Goal: Task Accomplishment & Management: Use online tool/utility

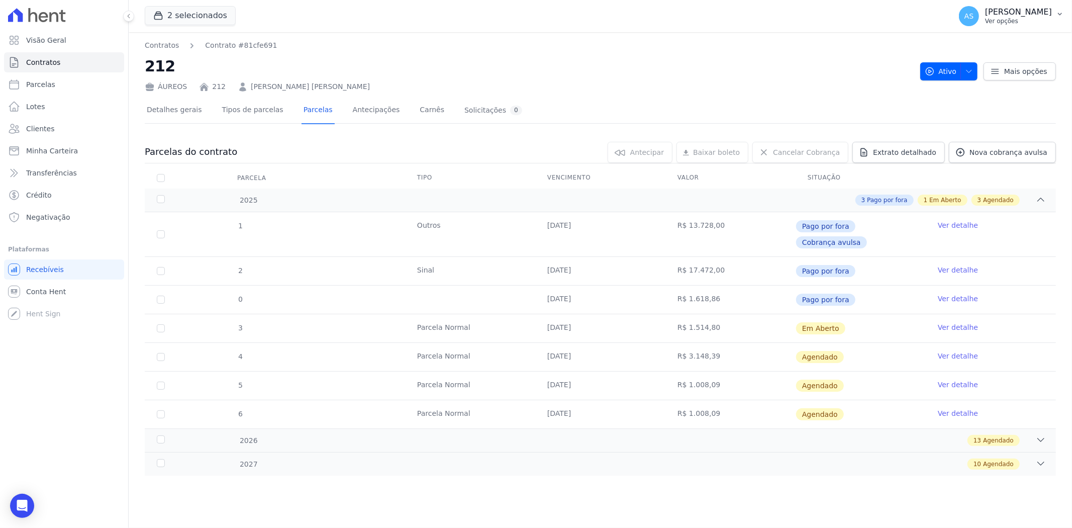
click at [1057, 9] on button "AS [PERSON_NAME] Ver opções" at bounding box center [1011, 16] width 121 height 28
click at [977, 134] on link "Importar de ERP" at bounding box center [1007, 133] width 129 height 18
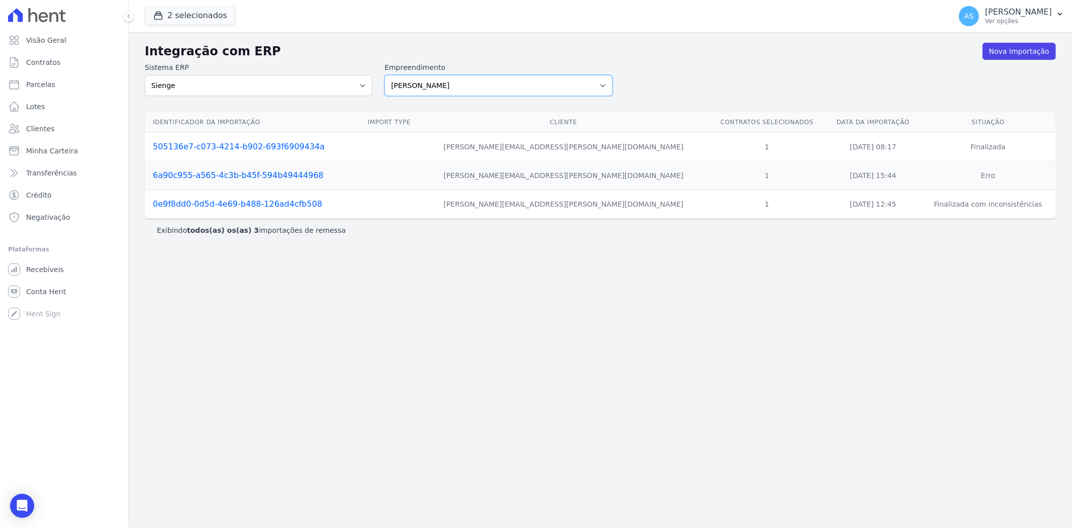
click at [592, 82] on select "[PERSON_NAME] Art Prime - [PERSON_NAME] Unique CTV Beat Residencial CTV Mob CTV…" at bounding box center [499, 85] width 228 height 21
select select "9db4d767-ec98-4519-aed7-f9568aa0b04c"
click at [385, 75] on select "[PERSON_NAME] Art Prime - [PERSON_NAME] Unique CTV Beat Residencial CTV Mob CTV…" at bounding box center [499, 85] width 228 height 21
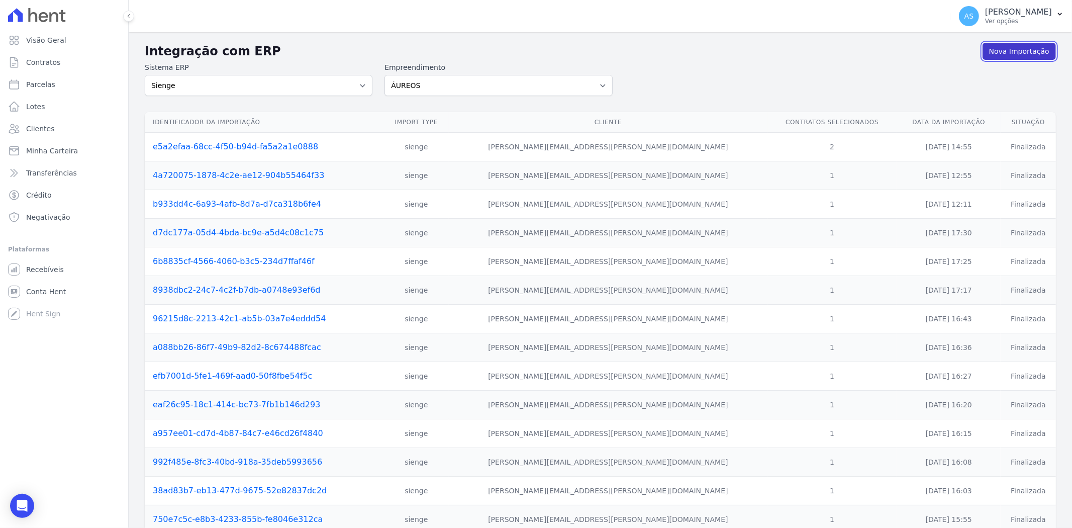
click at [994, 53] on link "Nova Importação" at bounding box center [1019, 51] width 73 height 17
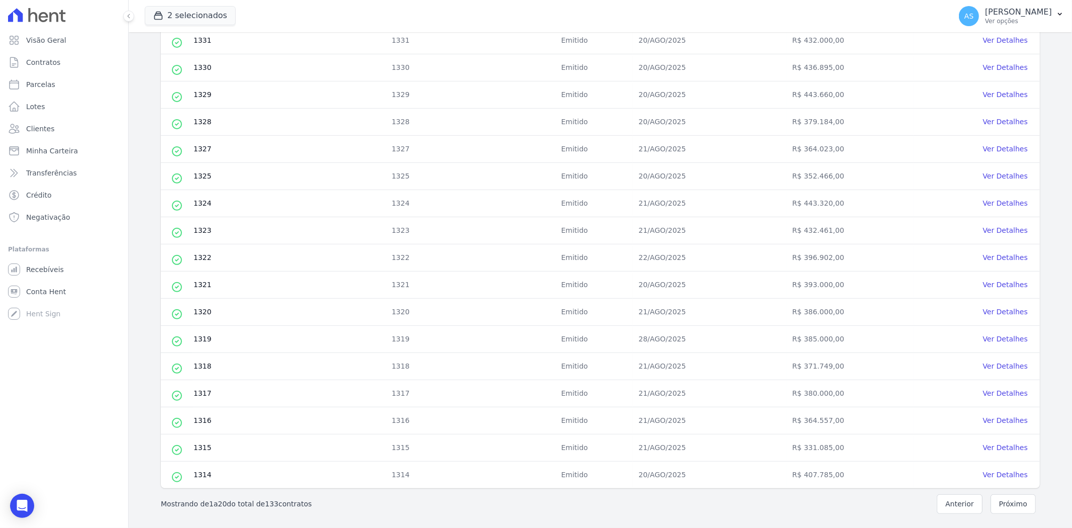
scroll to position [288, 0]
click at [1008, 501] on button "Próximo" at bounding box center [1013, 504] width 45 height 20
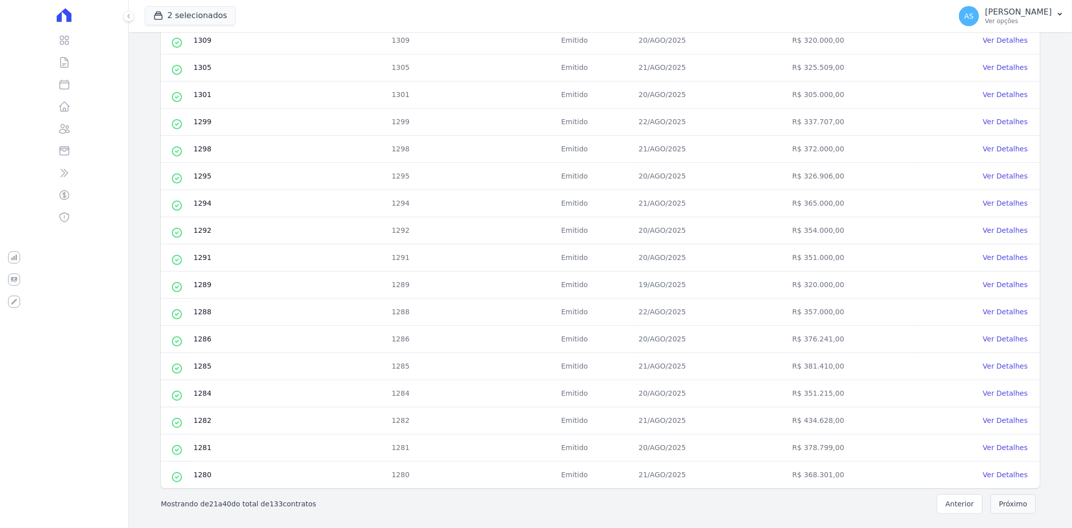
click at [1003, 504] on button "Próximo" at bounding box center [1013, 504] width 45 height 20
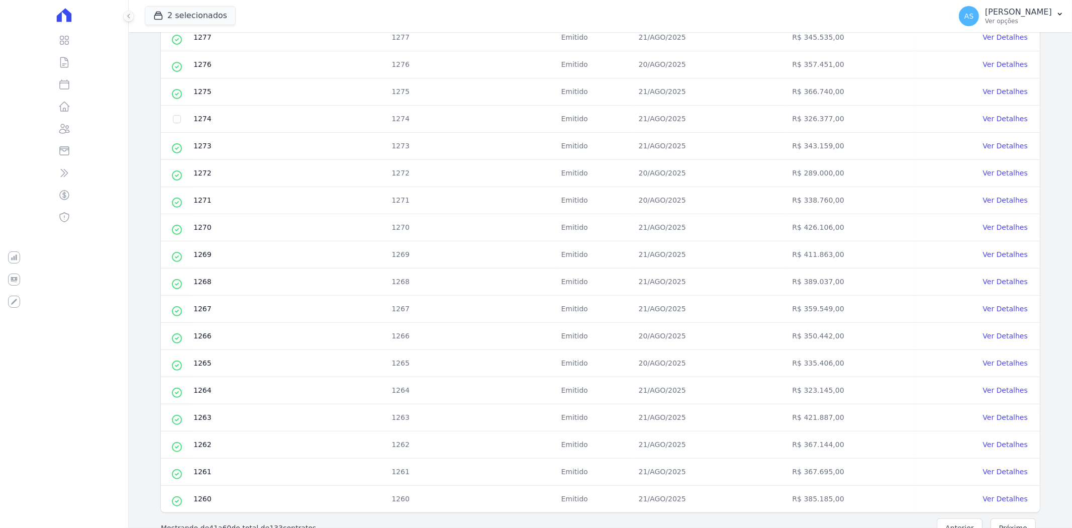
scroll to position [279, 0]
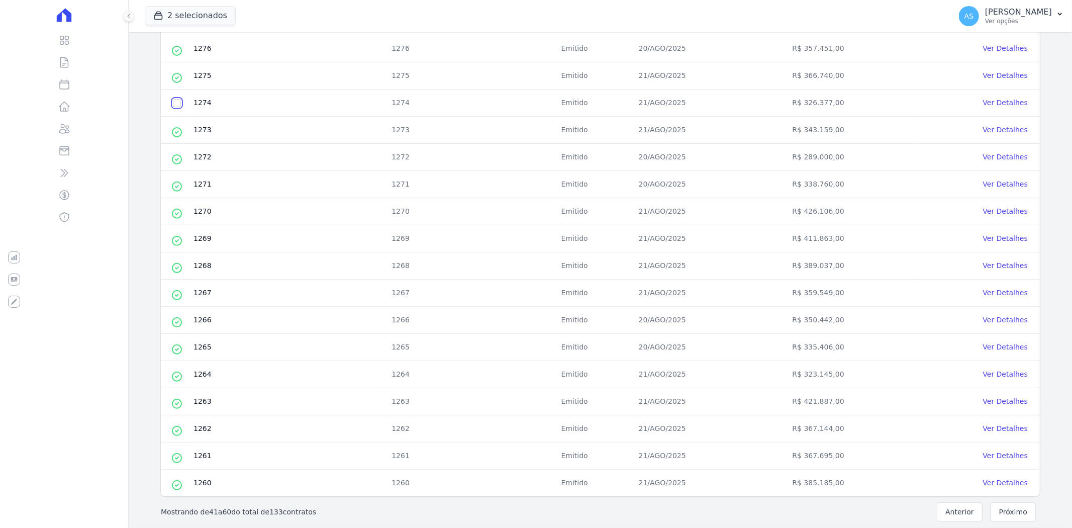
click at [174, 103] on input "checkbox" at bounding box center [177, 103] width 8 height 8
checkbox input "true"
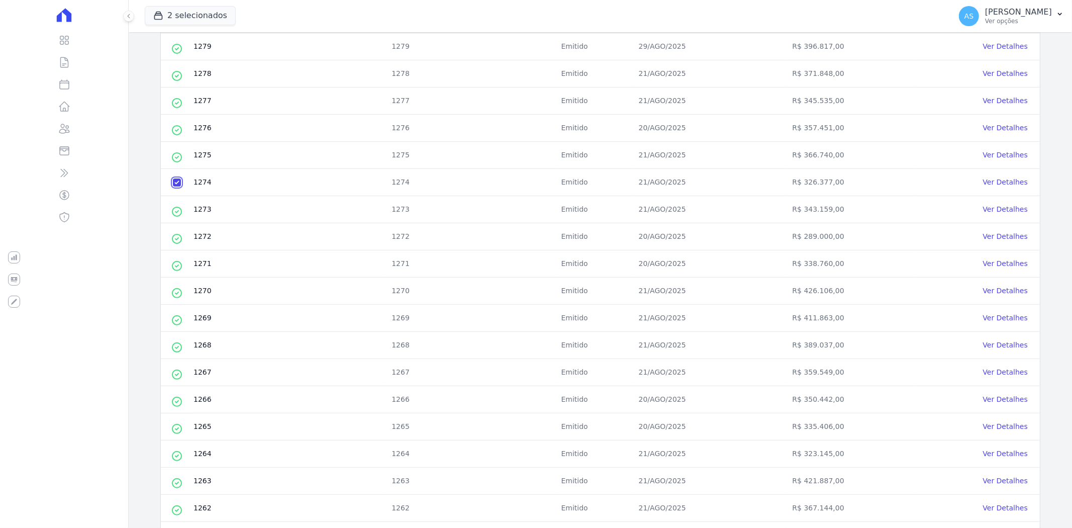
scroll to position [0, 0]
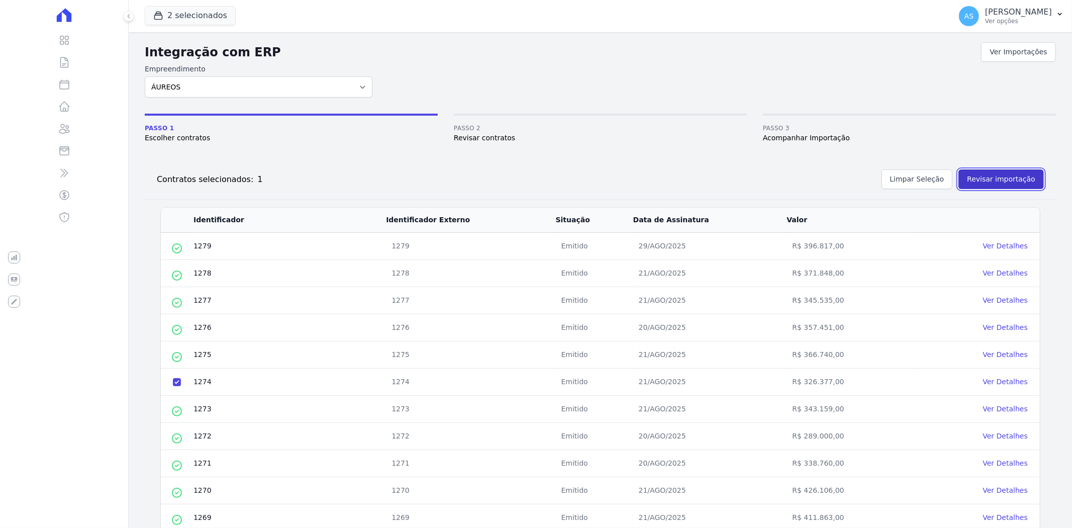
click at [997, 172] on button "Revisar importação" at bounding box center [1001, 179] width 85 height 20
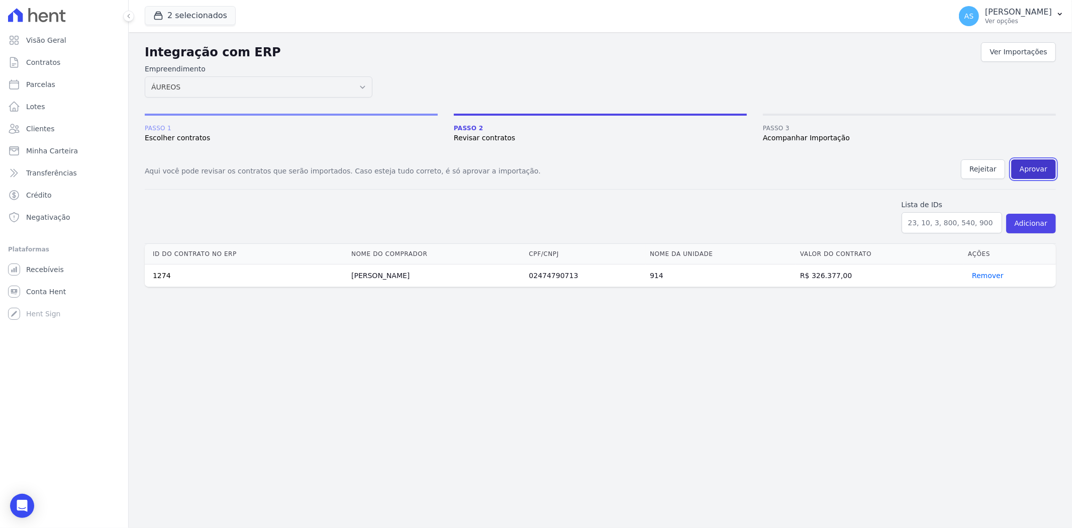
click at [1028, 164] on button "Aprovar" at bounding box center [1033, 169] width 45 height 20
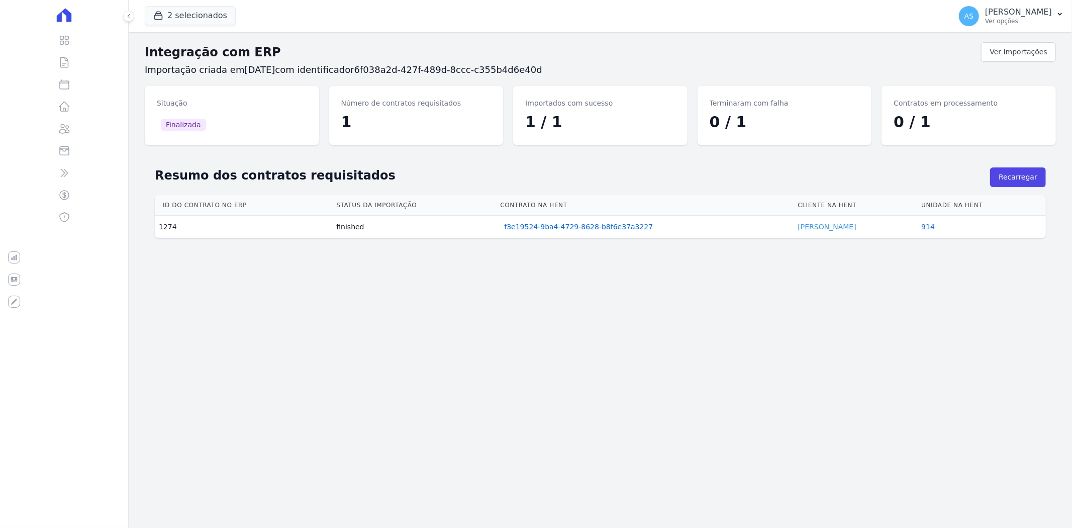
click at [805, 226] on link "Andrea Lima" at bounding box center [827, 227] width 58 height 8
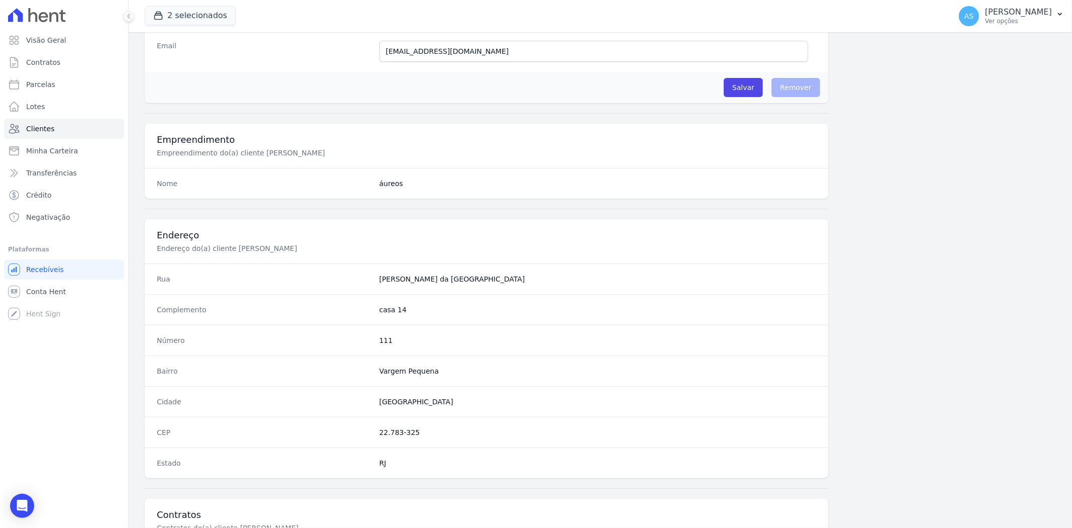
scroll to position [414, 0]
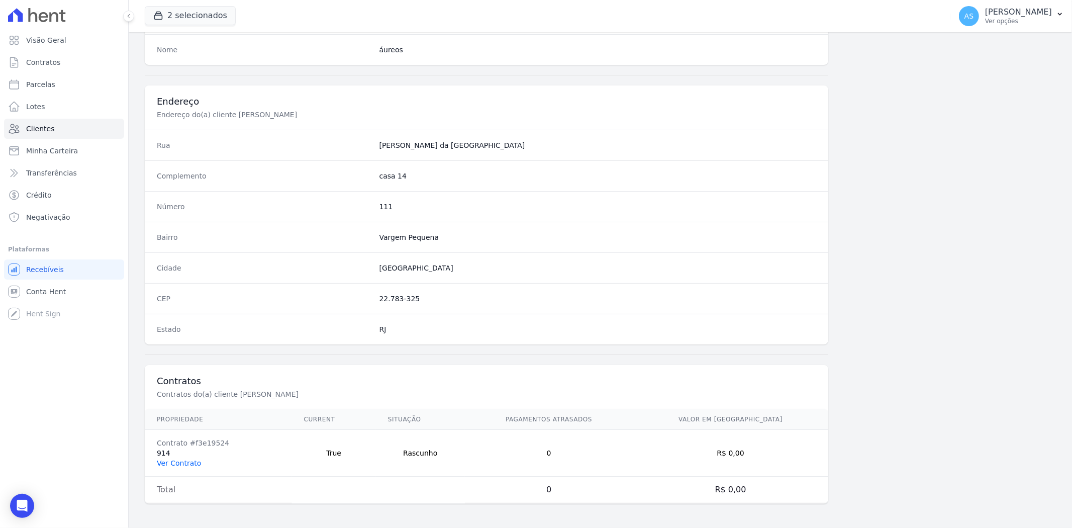
click at [175, 464] on link "Ver Contrato" at bounding box center [179, 463] width 44 height 8
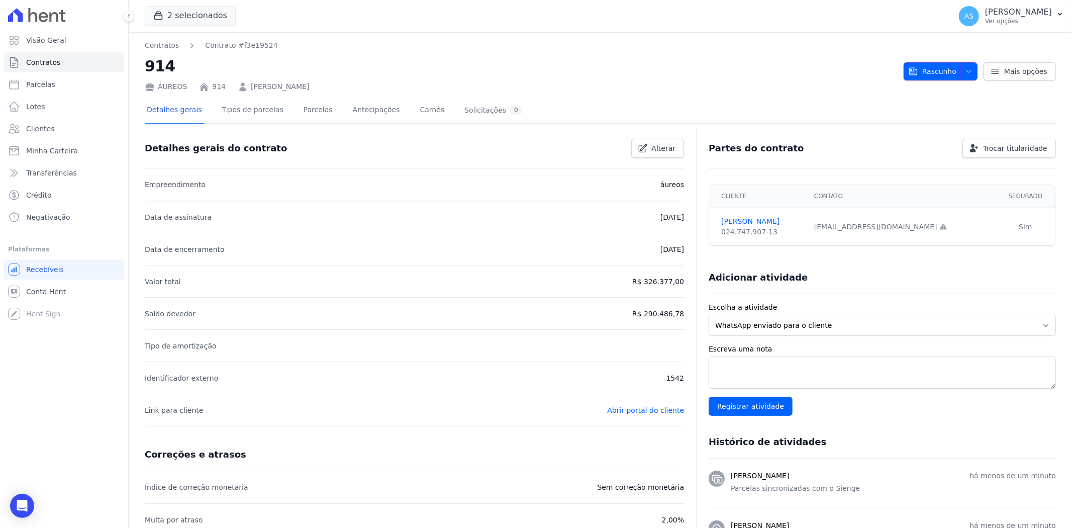
click at [963, 66] on span "button" at bounding box center [967, 71] width 13 height 16
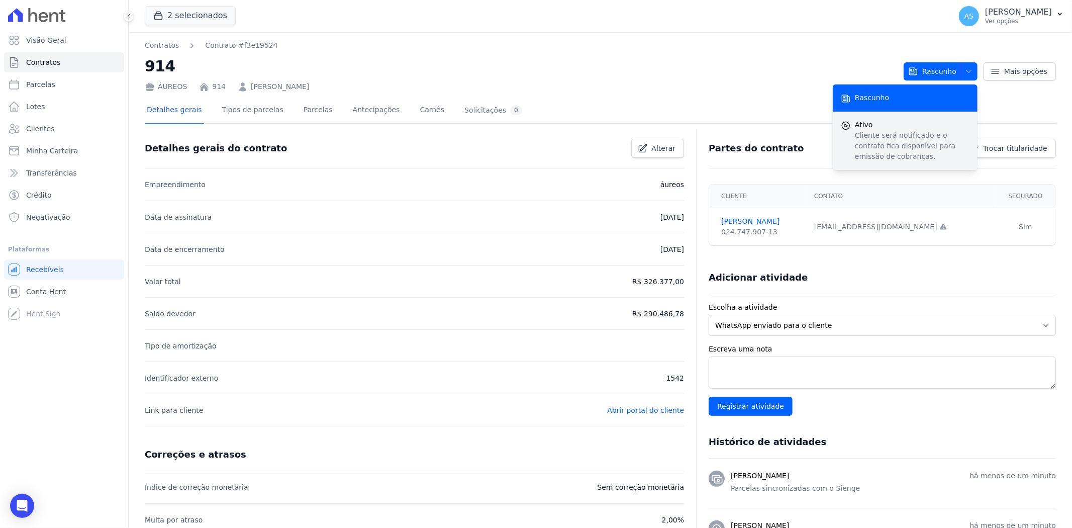
click at [890, 136] on p "Cliente será notificado e o contrato fica disponível para emissão de cobranças." at bounding box center [912, 146] width 115 height 32
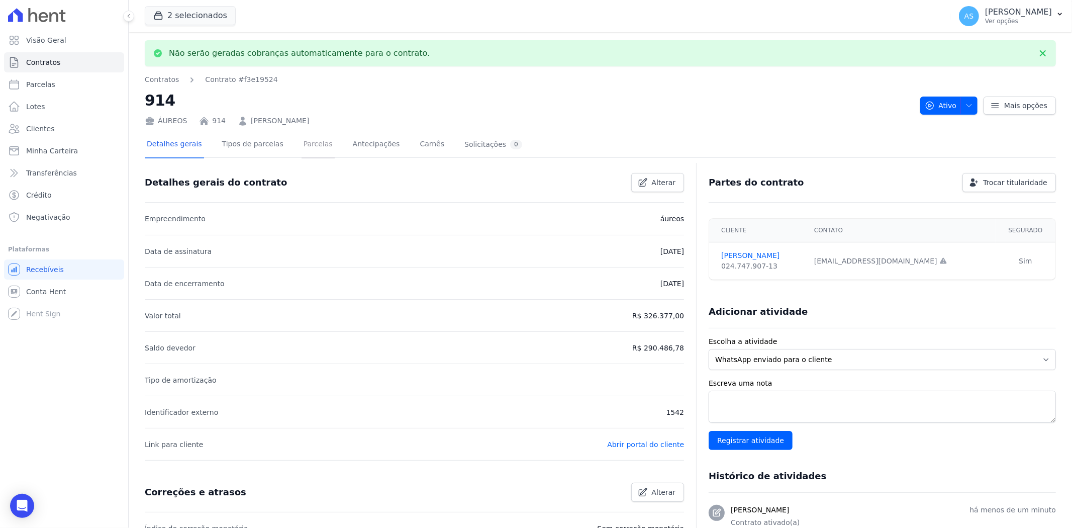
click at [302, 148] on link "Parcelas" at bounding box center [318, 145] width 33 height 27
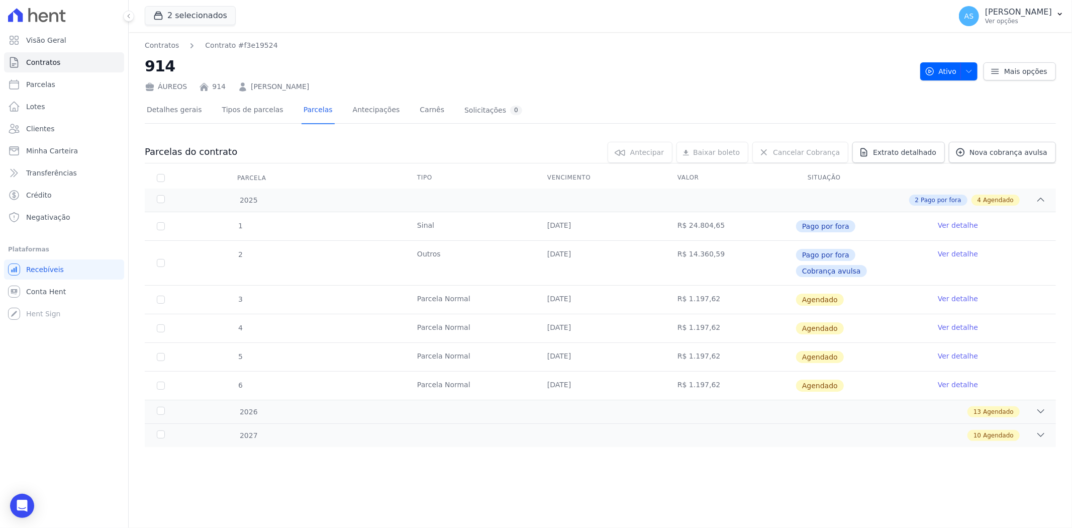
click at [962, 294] on link "Ver detalhe" at bounding box center [958, 299] width 40 height 10
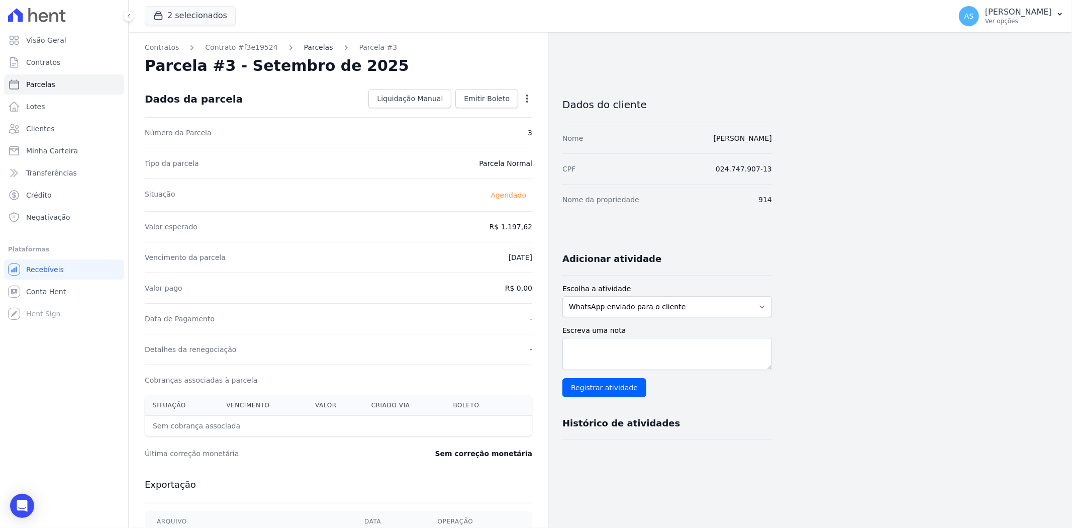
click at [304, 47] on link "Parcelas" at bounding box center [318, 47] width 29 height 11
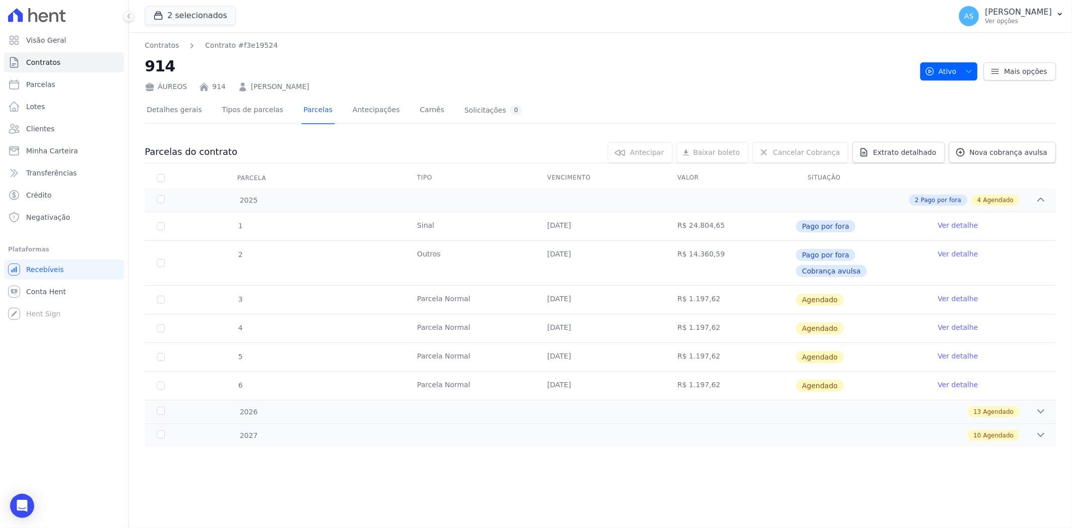
click at [965, 294] on link "Ver detalhe" at bounding box center [958, 299] width 40 height 10
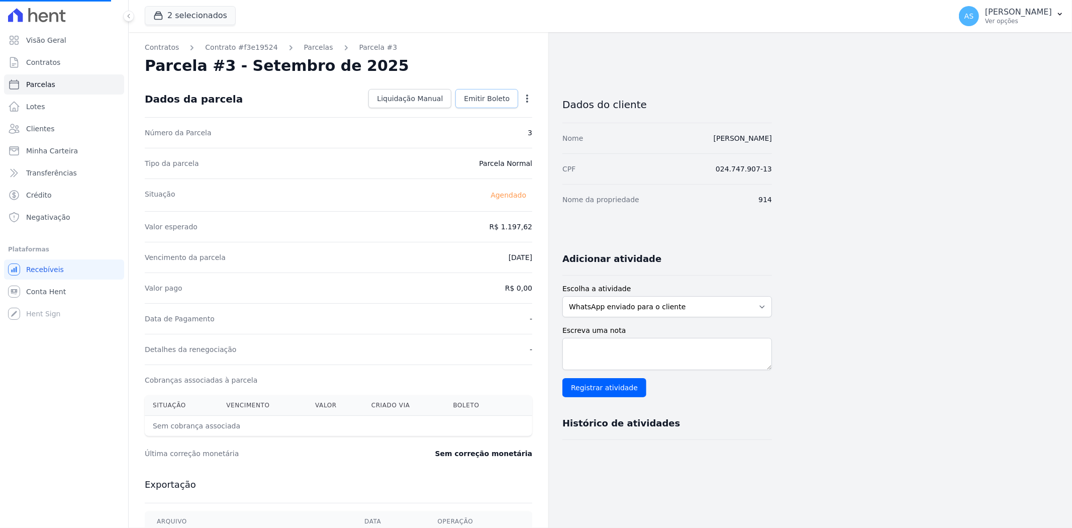
click at [480, 101] on span "Emitir Boleto" at bounding box center [487, 98] width 46 height 10
click at [480, 96] on span "Emitir Boleto" at bounding box center [487, 98] width 46 height 10
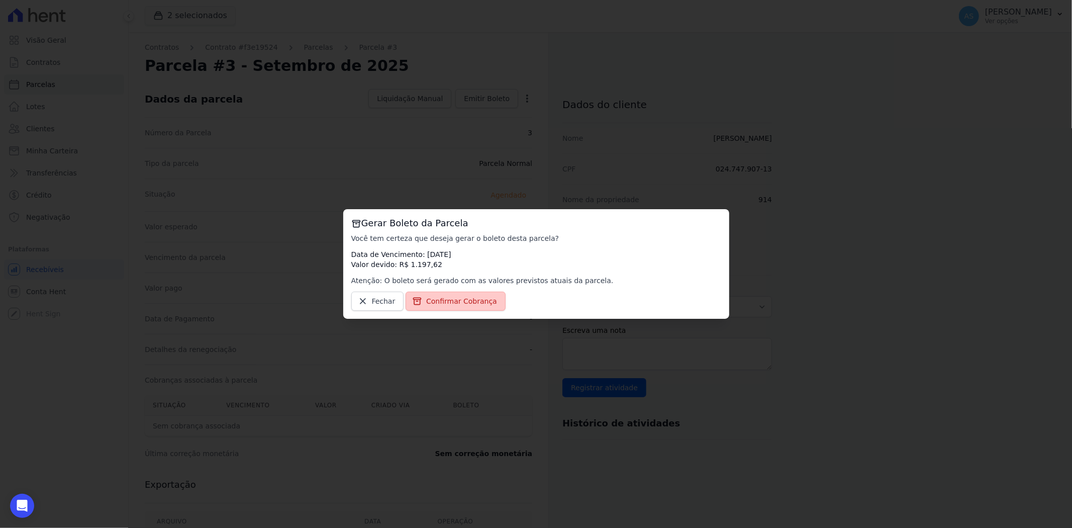
click at [459, 304] on span "Confirmar Cobrança" at bounding box center [461, 301] width 71 height 10
